Goal: Task Accomplishment & Management: Manage account settings

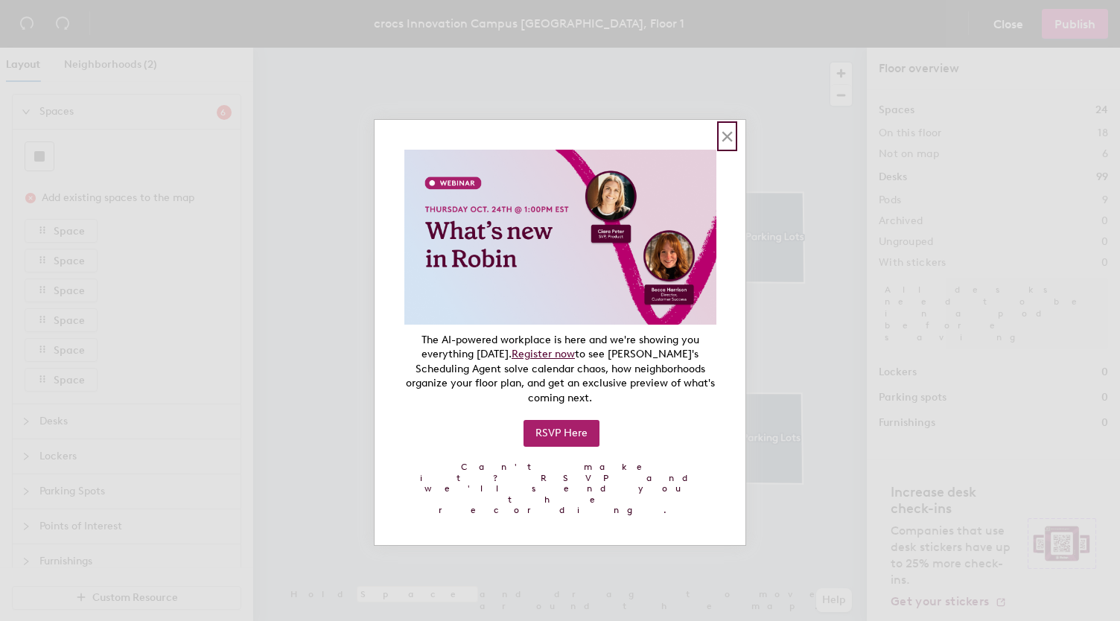
click at [727, 135] on button "×" at bounding box center [727, 136] width 14 height 24
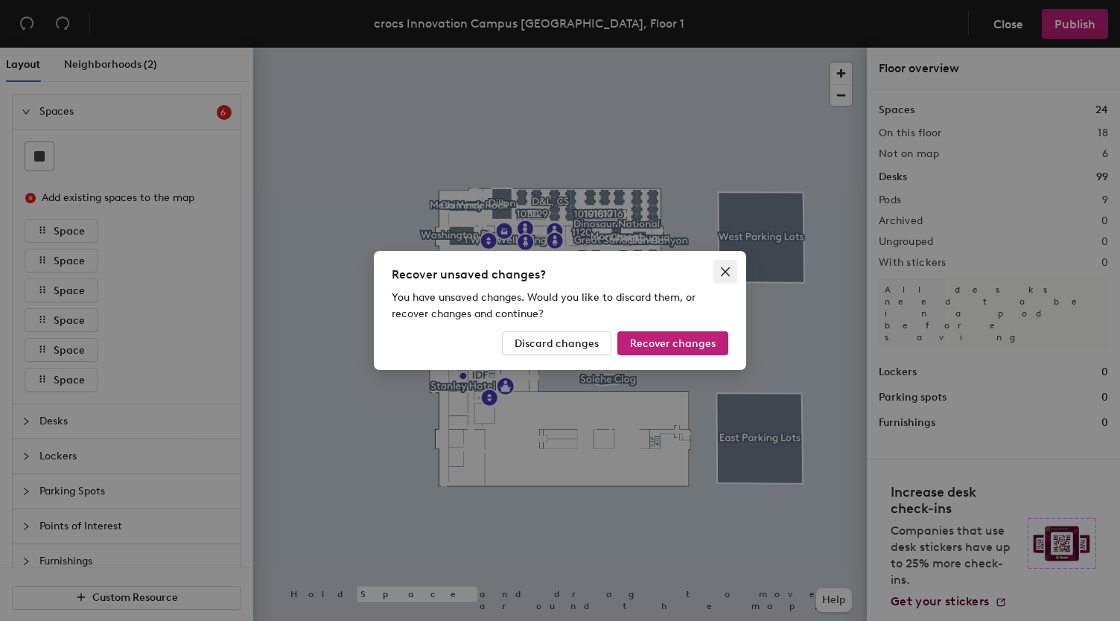
click at [723, 269] on icon "close" at bounding box center [725, 271] width 9 height 9
